Goal: Task Accomplishment & Management: Manage account settings

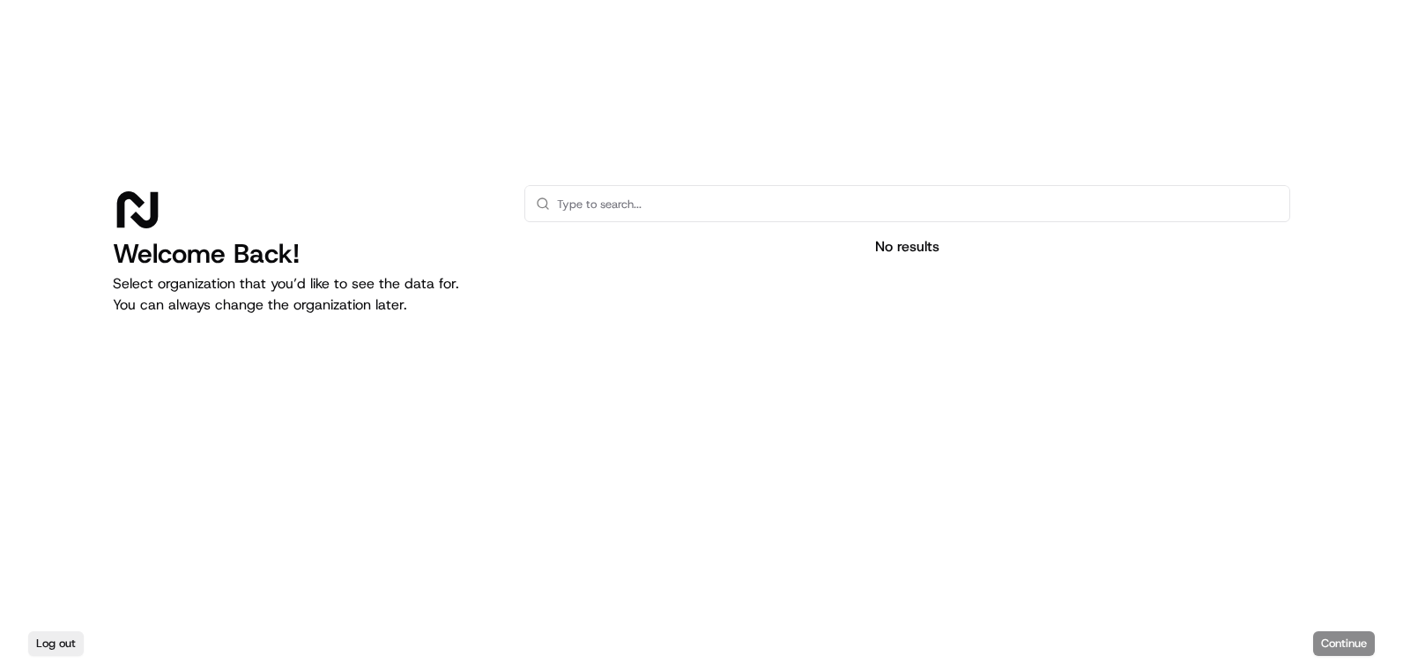
click at [425, 338] on div "Welcome Back! Select organization that you’d like to see the data for. You can …" at bounding box center [304, 368] width 383 height 367
drag, startPoint x: 0, startPoint y: 0, endPoint x: 425, endPoint y: 338, distance: 543.2
click at [425, 338] on div "Welcome Back! Select organization that you’d like to see the data for. You can …" at bounding box center [304, 368] width 383 height 367
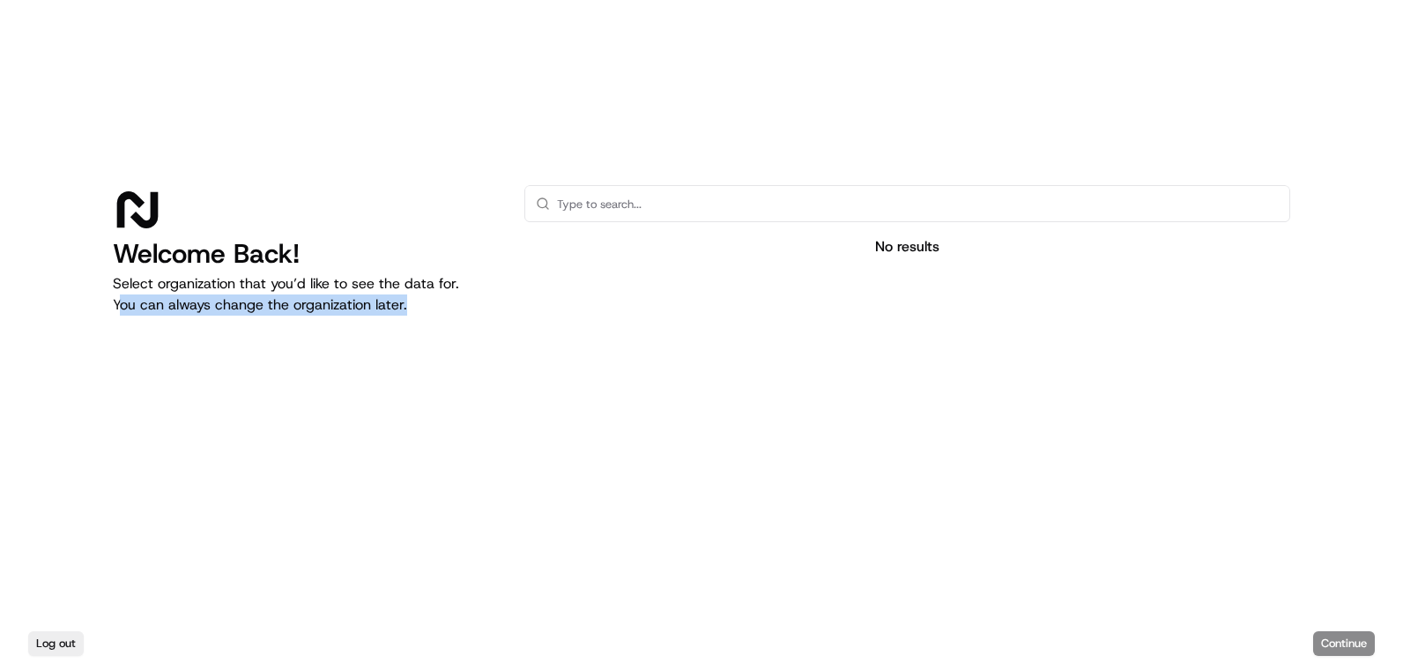
click at [425, 338] on div "Welcome Back! Select organization that you’d like to see the data for. You can …" at bounding box center [304, 368] width 383 height 367
click at [425, 337] on div "Welcome Back! Select organization that you’d like to see the data for. You can …" at bounding box center [304, 368] width 383 height 367
click at [56, 639] on button "Log out" at bounding box center [56, 643] width 56 height 25
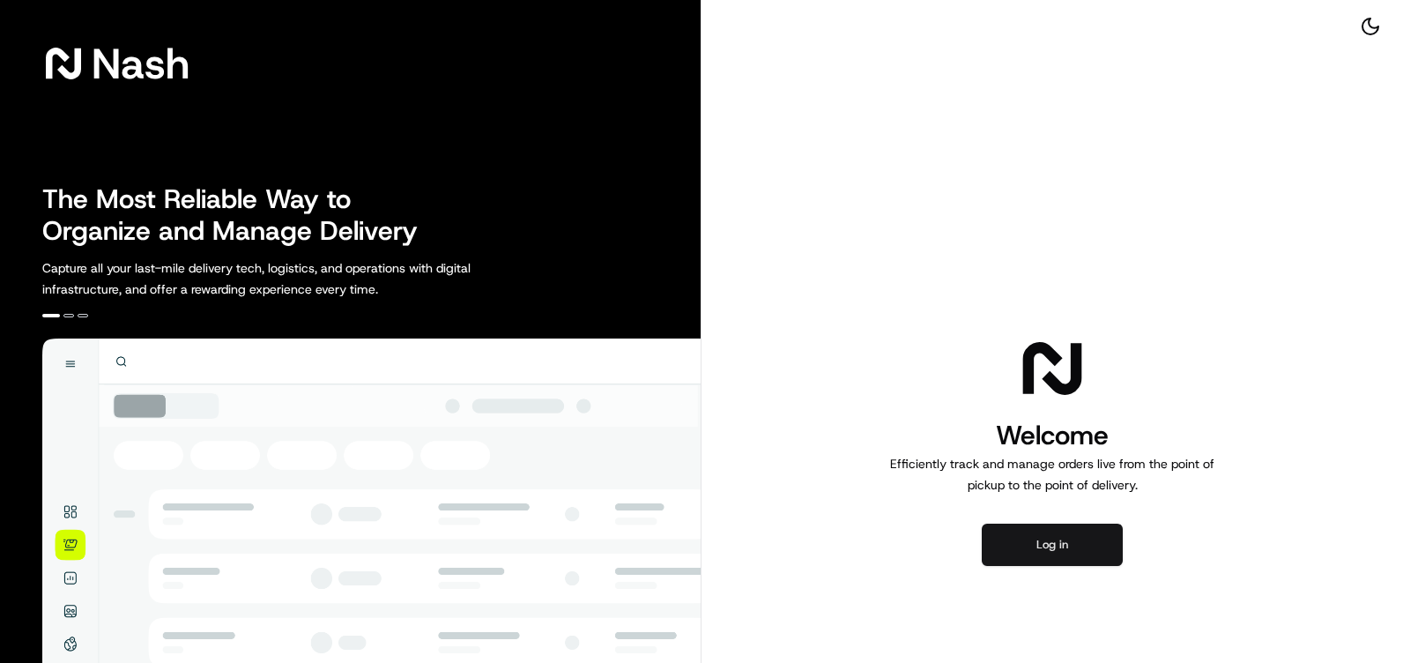
click at [1038, 543] on button "Log in" at bounding box center [1052, 545] width 141 height 42
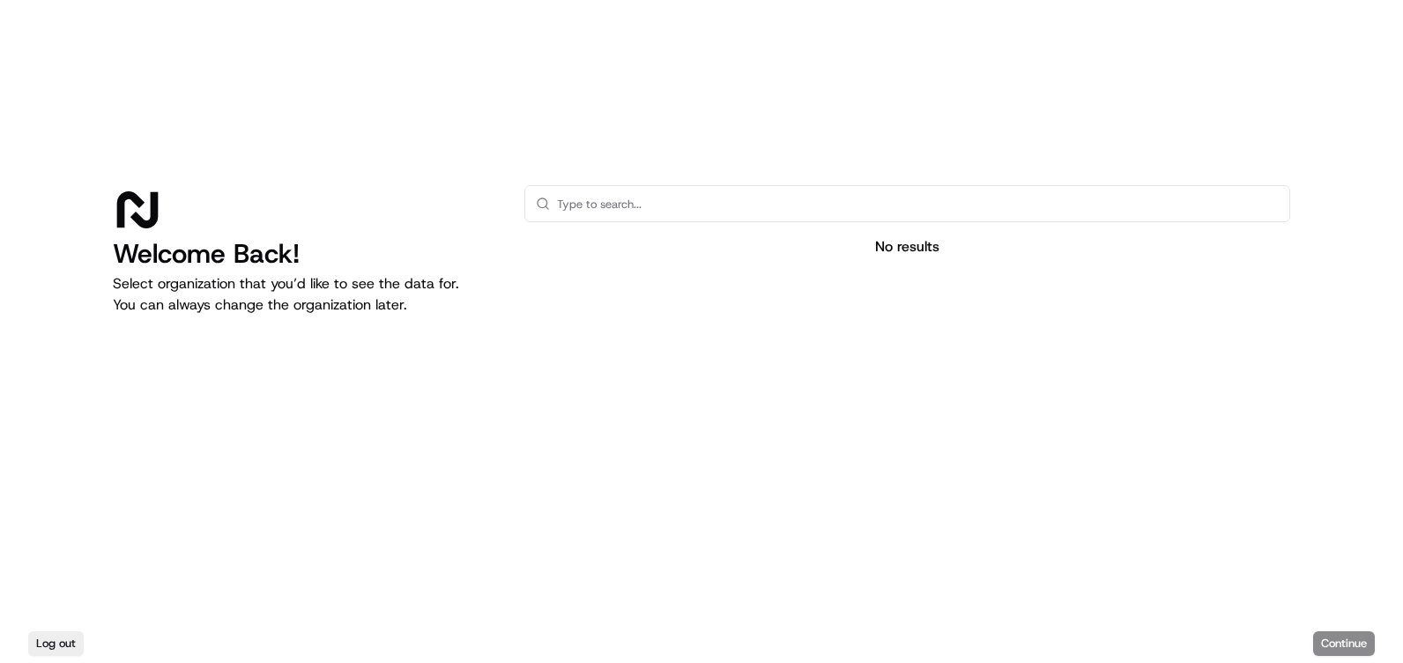
click at [1349, 639] on div "Log out Continue" at bounding box center [701, 643] width 1403 height 39
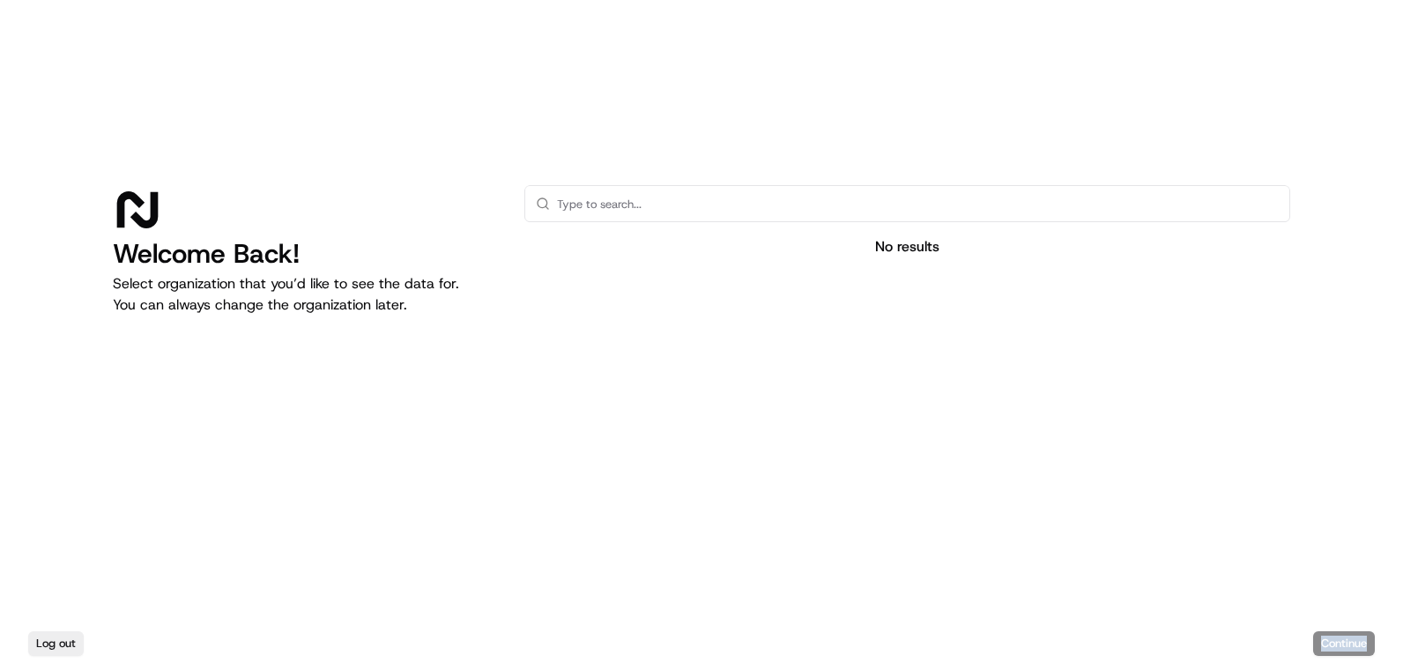
click at [1349, 639] on div "Log out Continue" at bounding box center [701, 643] width 1403 height 39
click at [801, 211] on input "text" at bounding box center [918, 203] width 722 height 35
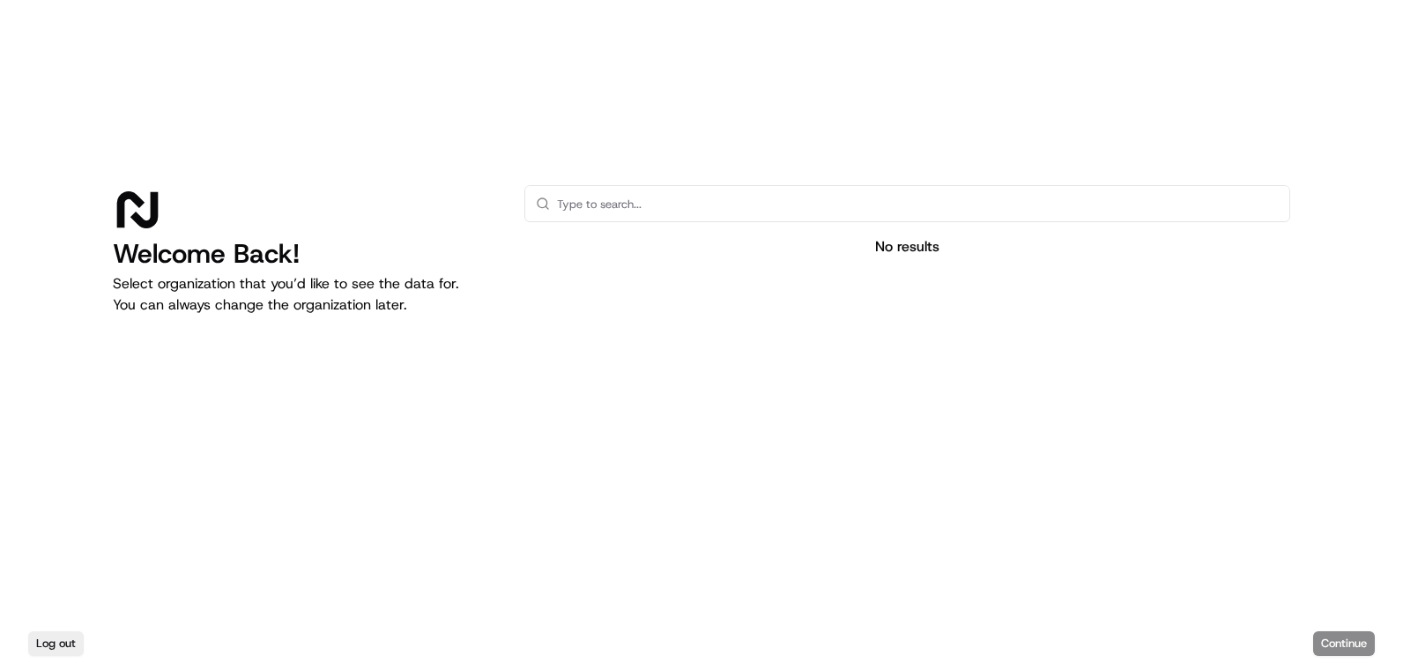
click at [801, 211] on input "text" at bounding box center [918, 203] width 722 height 35
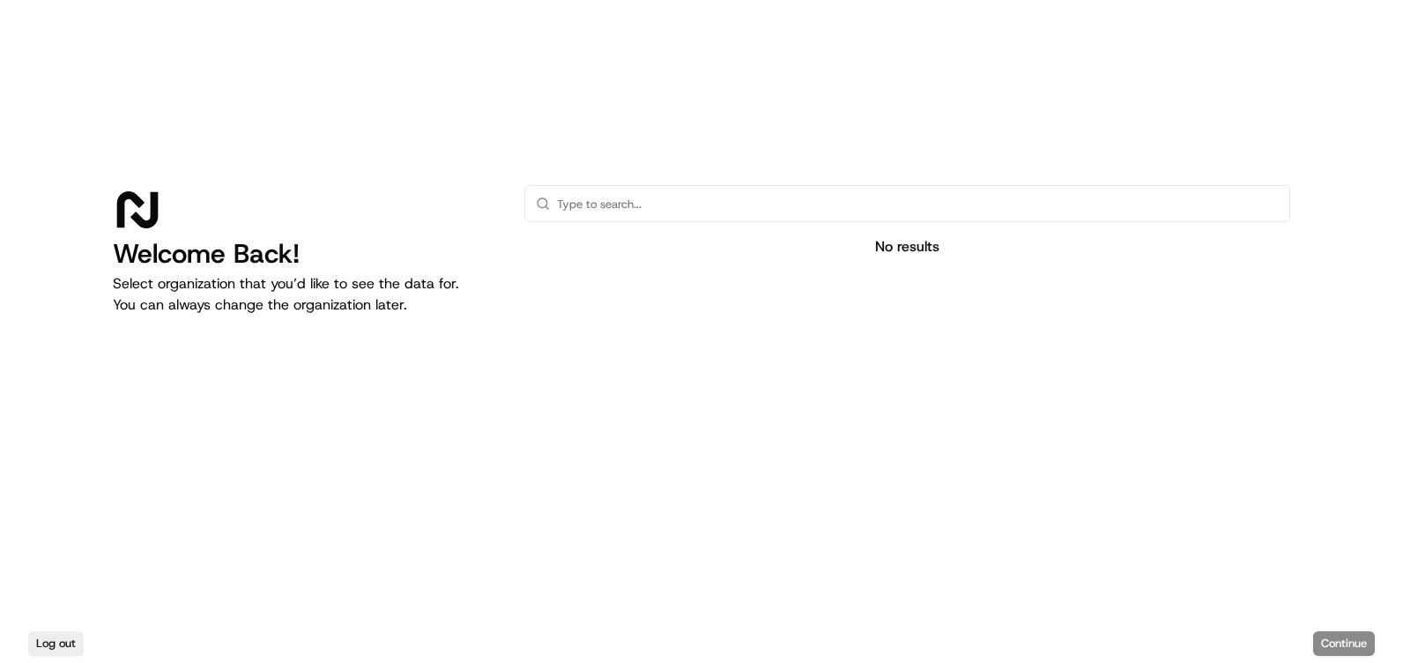
click at [244, 262] on h1 "Welcome Back!" at bounding box center [304, 254] width 383 height 32
click at [1356, 650] on div "Log out Continue" at bounding box center [701, 643] width 1403 height 39
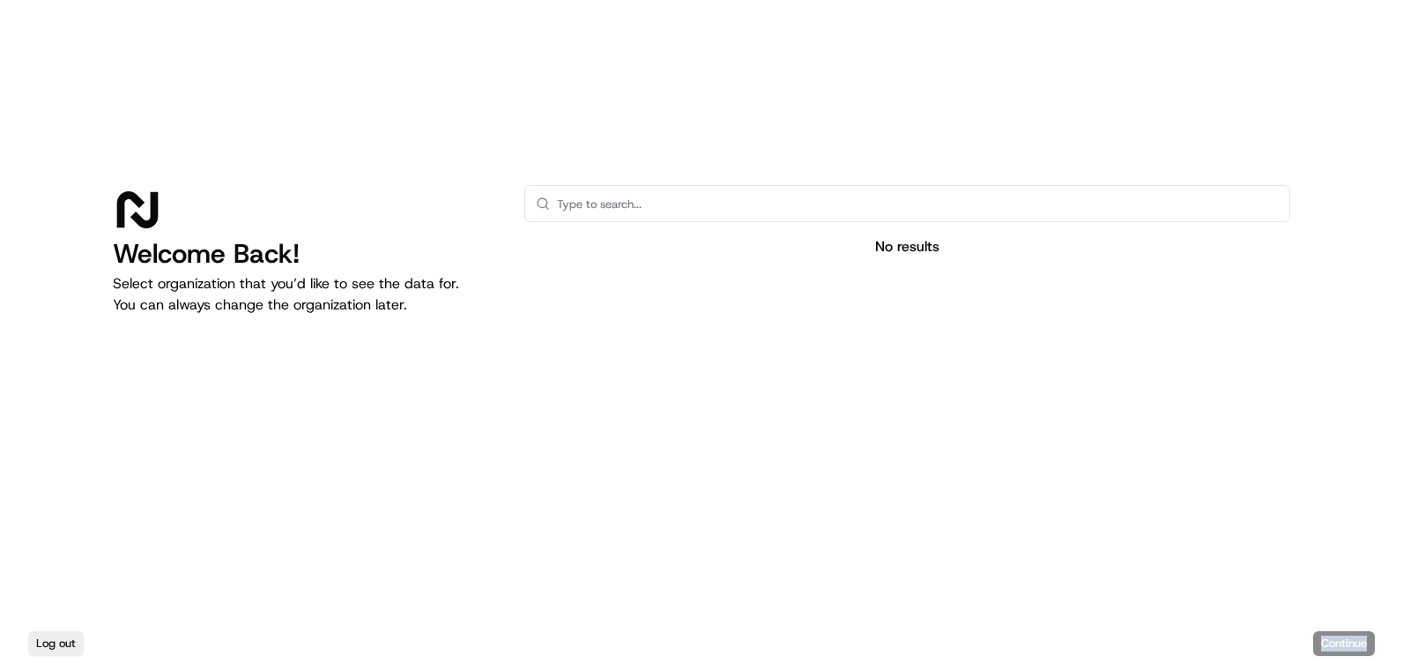
click at [1356, 650] on div "Log out Continue" at bounding box center [701, 643] width 1403 height 39
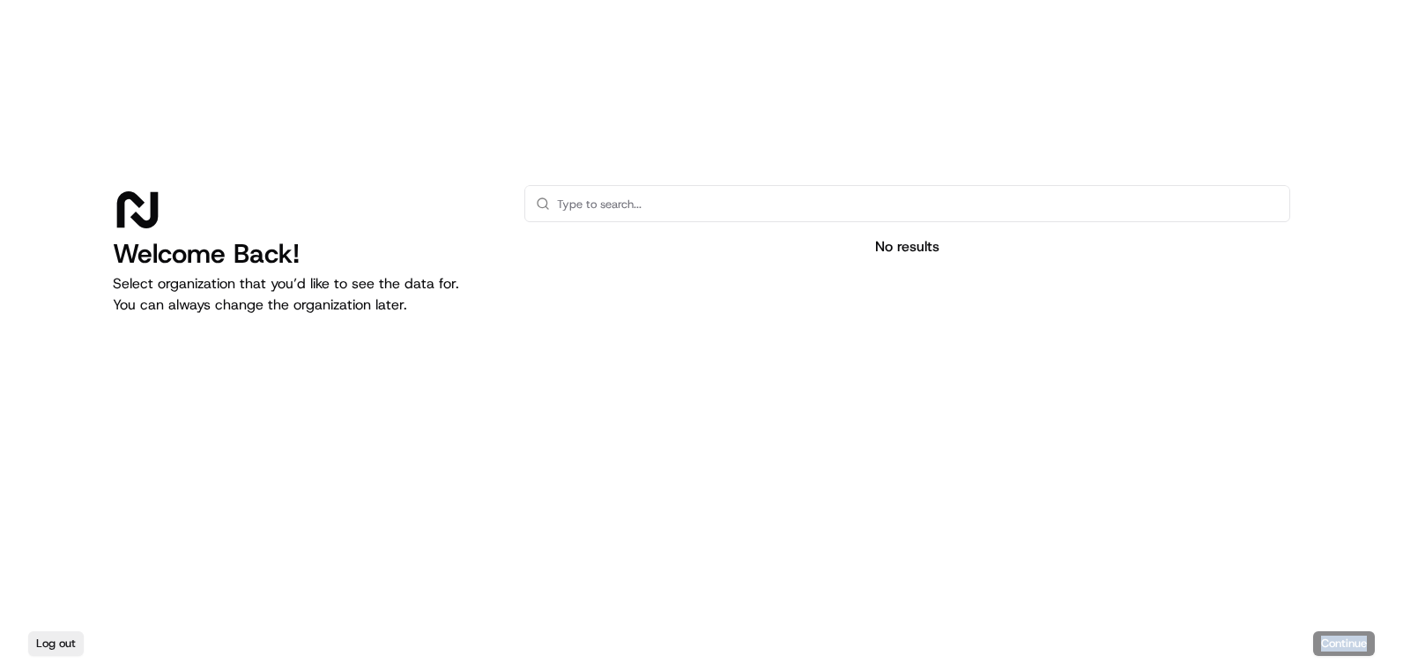
click at [1356, 650] on div "Log out Continue" at bounding box center [701, 643] width 1403 height 39
drag, startPoint x: 981, startPoint y: 508, endPoint x: 827, endPoint y: 462, distance: 160.9
click at [827, 462] on div at bounding box center [907, 411] width 766 height 280
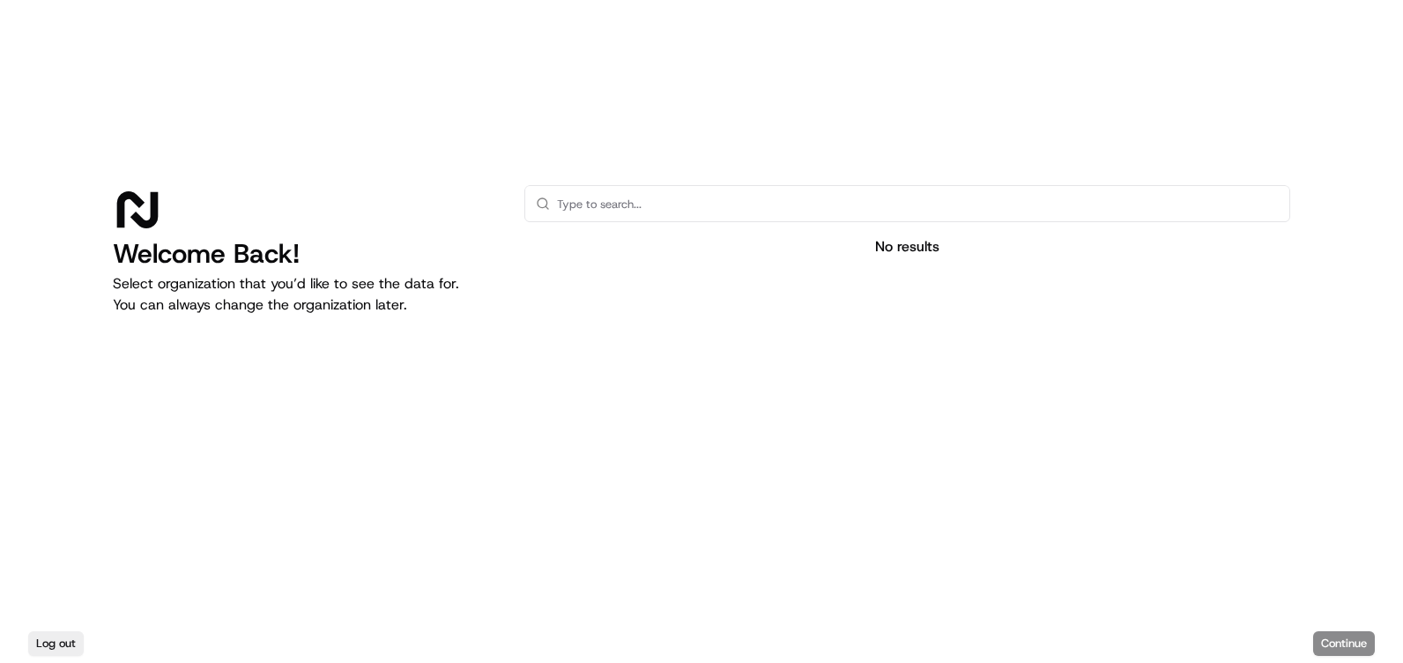
click at [842, 212] on input "text" at bounding box center [918, 203] width 722 height 35
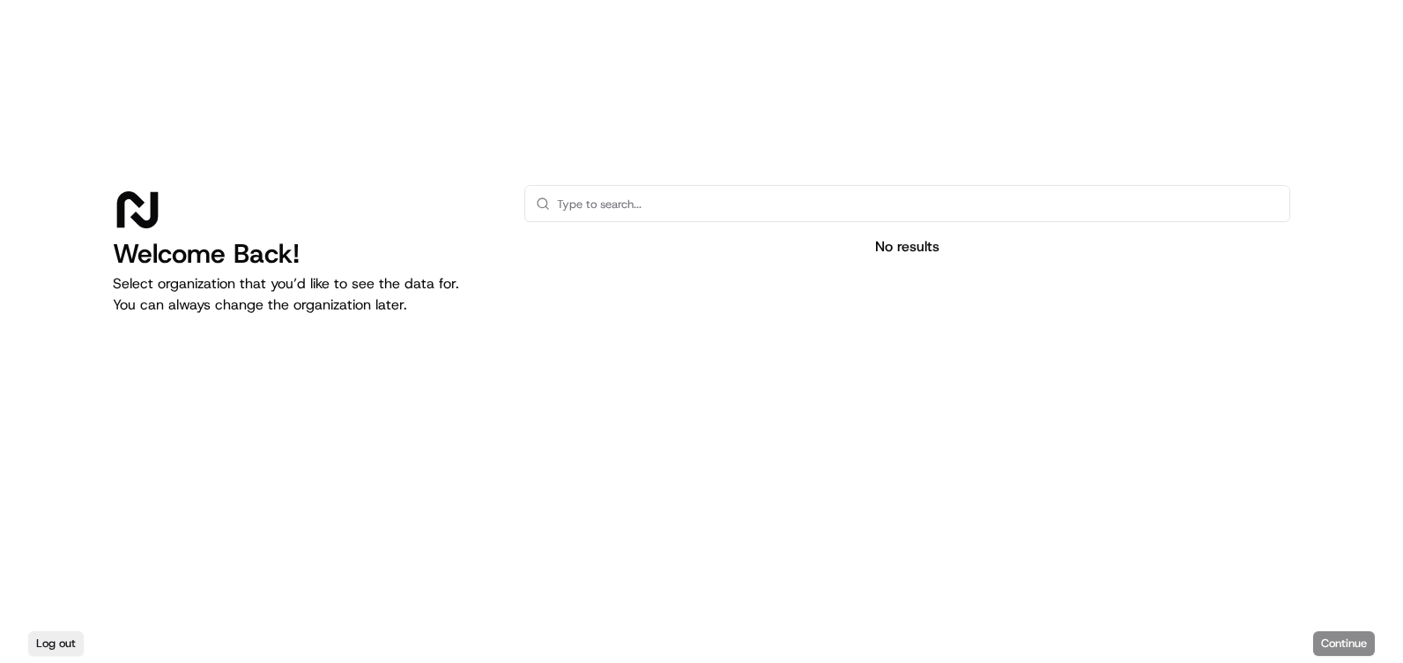
click at [842, 212] on input "text" at bounding box center [918, 203] width 722 height 35
